Goal: Navigation & Orientation: Go to known website

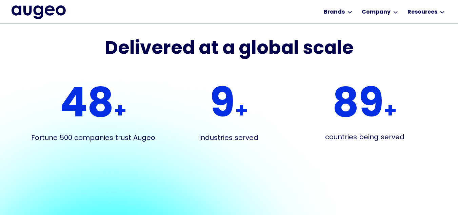
scroll to position [1151, 0]
